Goal: Find contact information: Find contact information

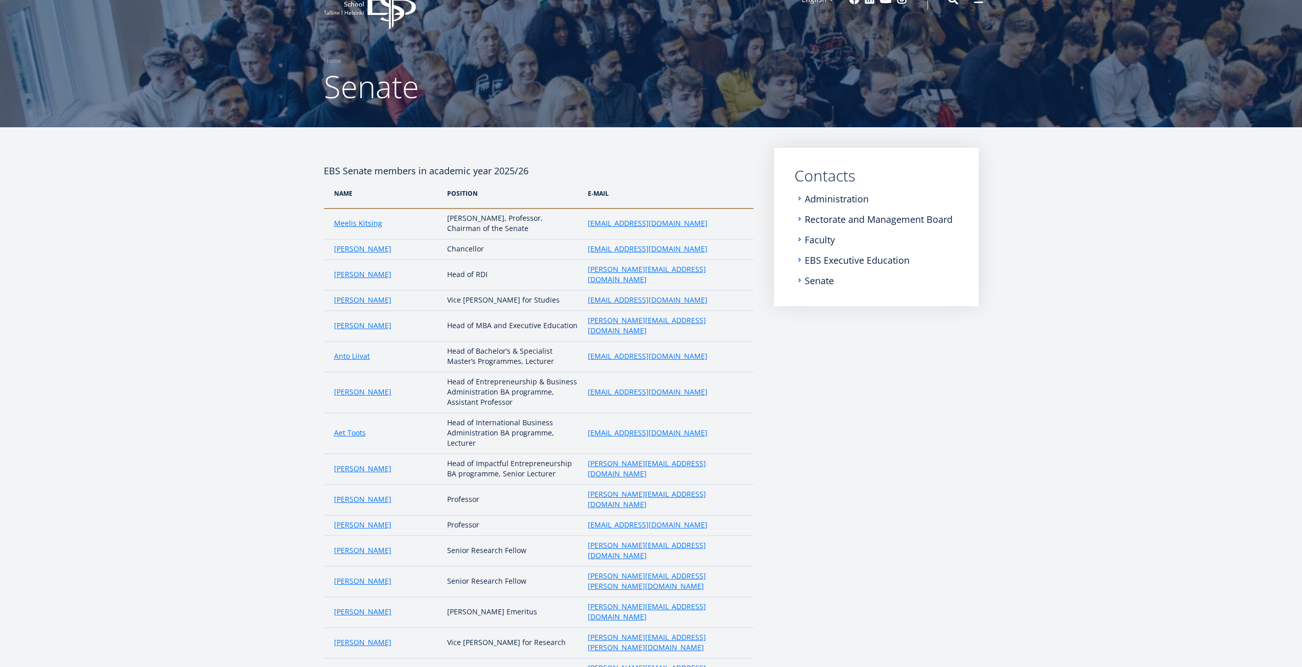
scroll to position [51, 0]
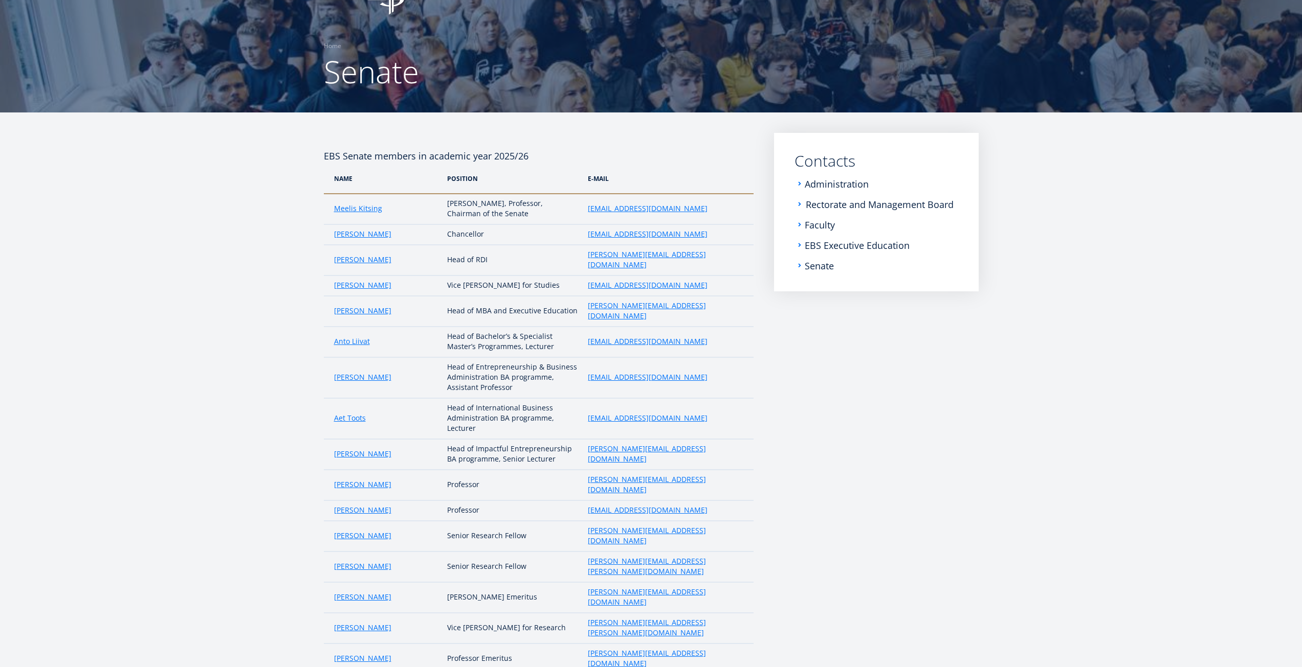
click at [831, 202] on link "Rectorate and Management Board" at bounding box center [880, 204] width 148 height 10
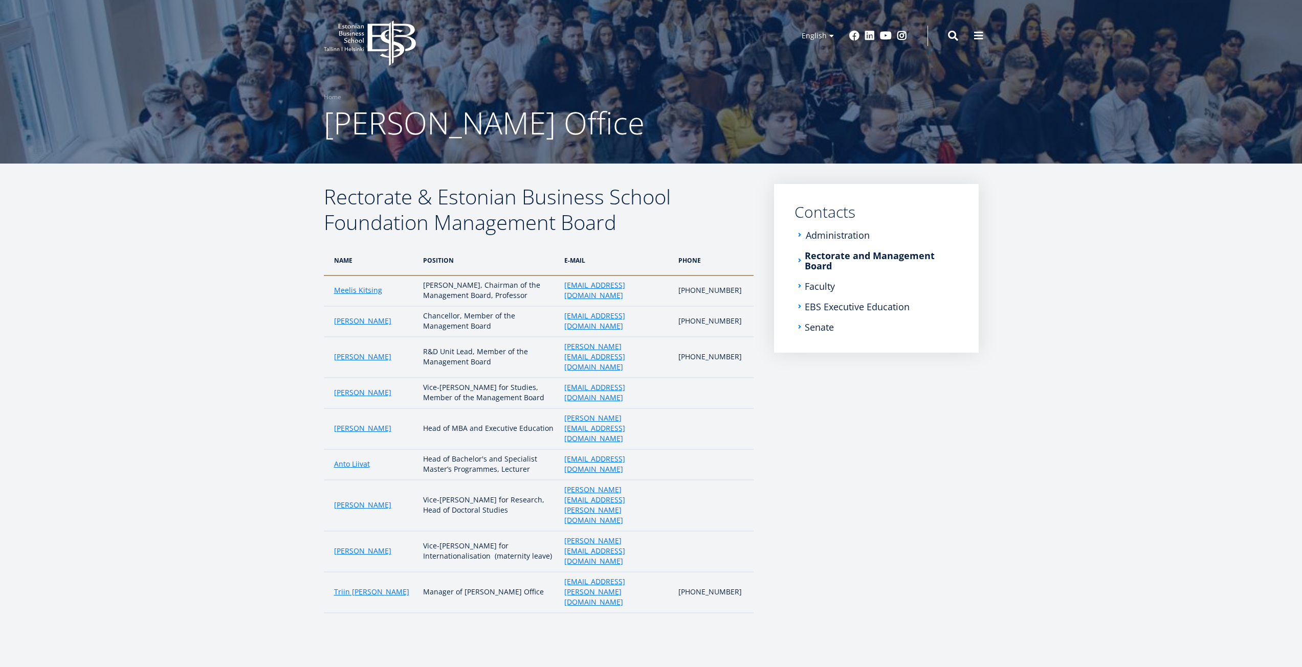
click at [843, 232] on link "Administration" at bounding box center [838, 235] width 64 height 10
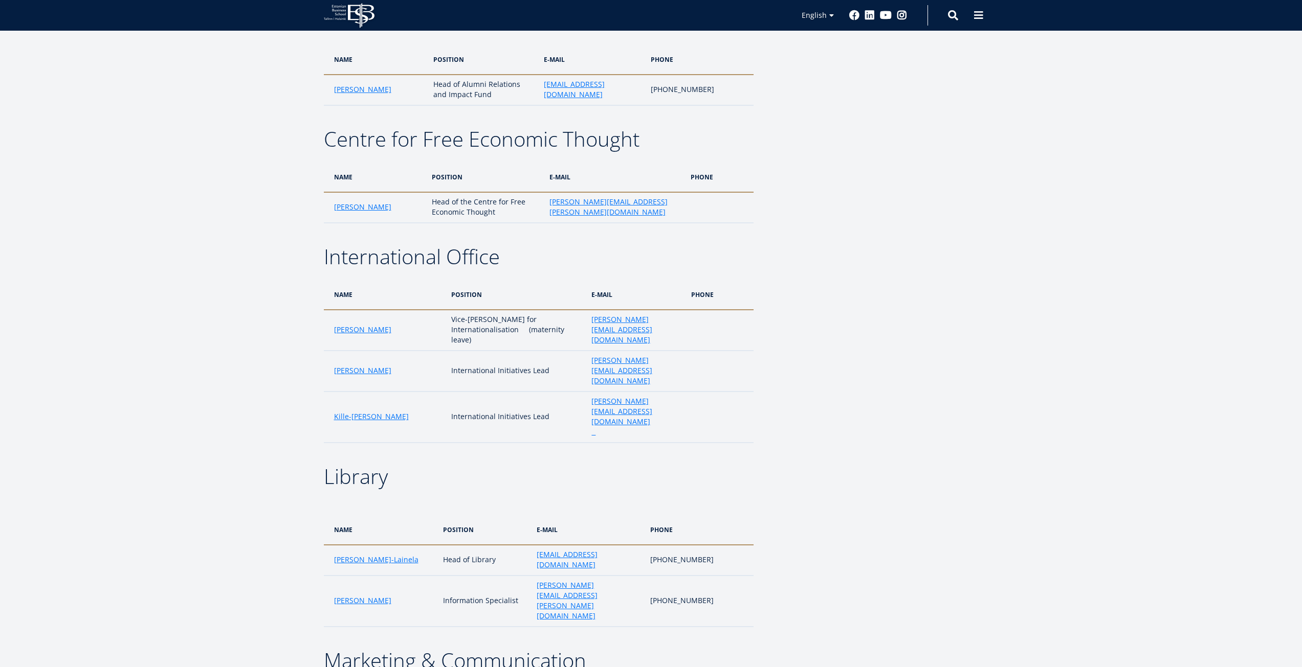
scroll to position [1279, 0]
